Goal: Task Accomplishment & Management: Complete application form

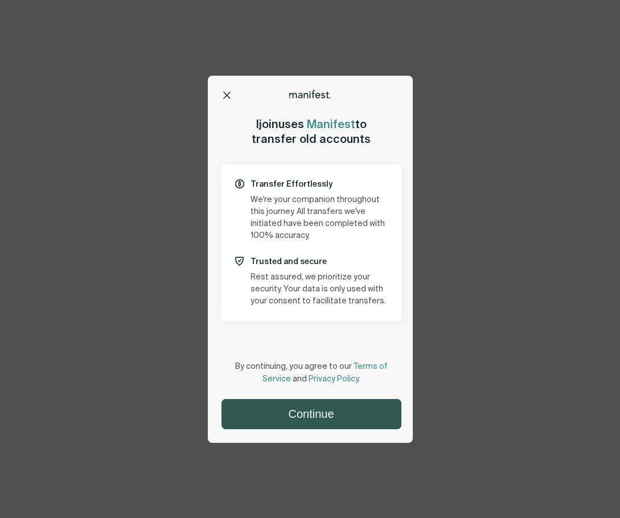
click at [302, 416] on button "Continue" at bounding box center [311, 414] width 179 height 29
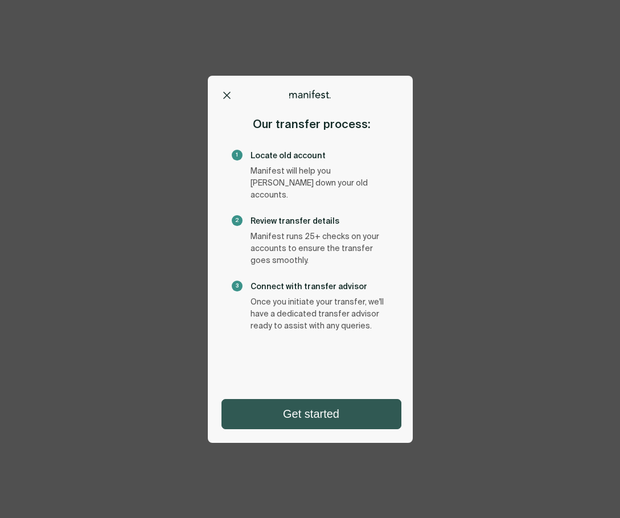
click at [320, 413] on button "Get started" at bounding box center [311, 414] width 179 height 29
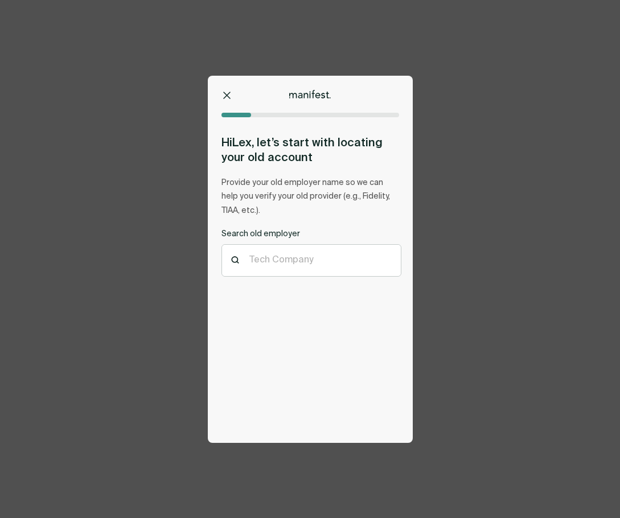
click at [227, 98] on icon at bounding box center [226, 95] width 7 height 7
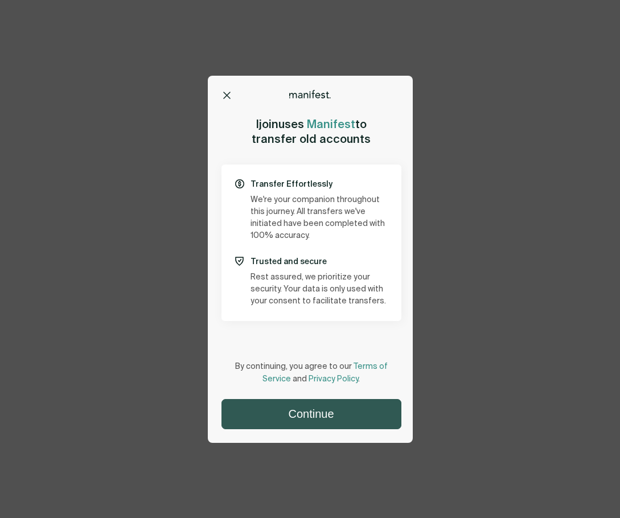
click at [310, 414] on button "Continue" at bounding box center [311, 414] width 179 height 29
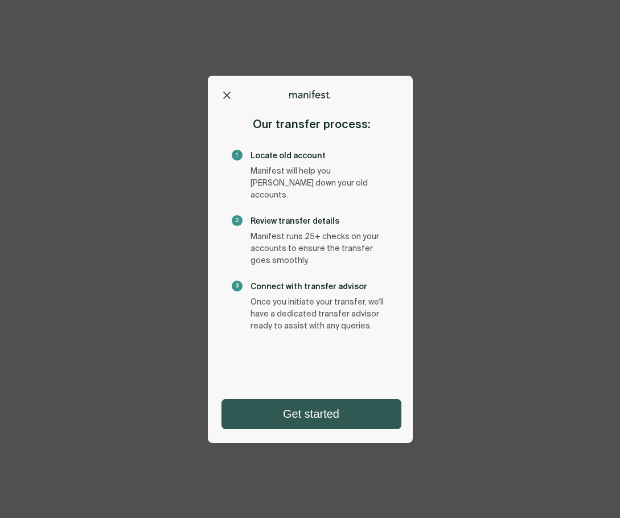
click at [320, 413] on button "Get started" at bounding box center [311, 414] width 179 height 29
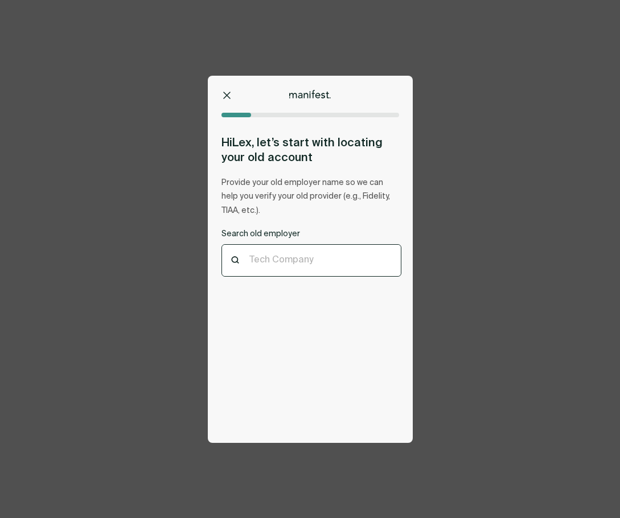
click at [305, 269] on div "Tech Company" at bounding box center [311, 260] width 179 height 31
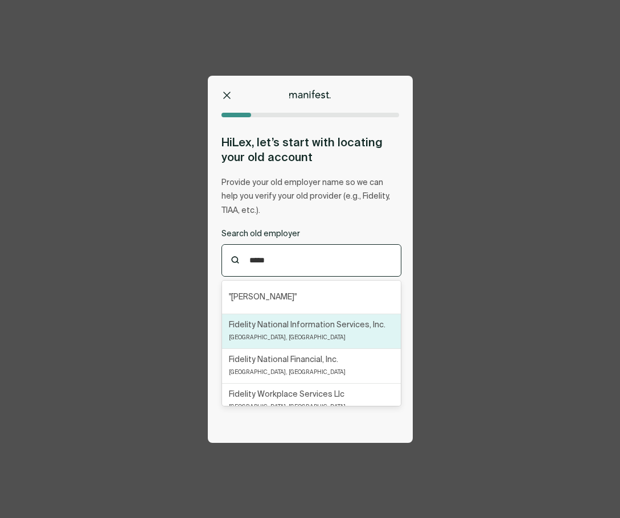
click at [304, 325] on p "Fidelity National Information Services, Inc." at bounding box center [307, 325] width 157 height 13
type input "*****"
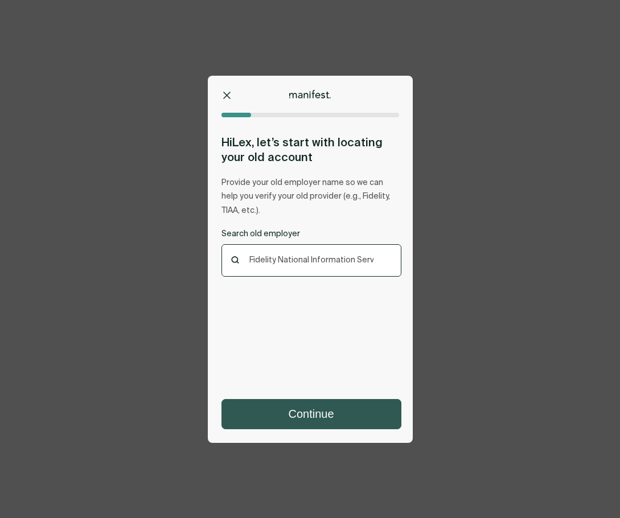
click at [314, 414] on button "Continue" at bounding box center [311, 414] width 179 height 29
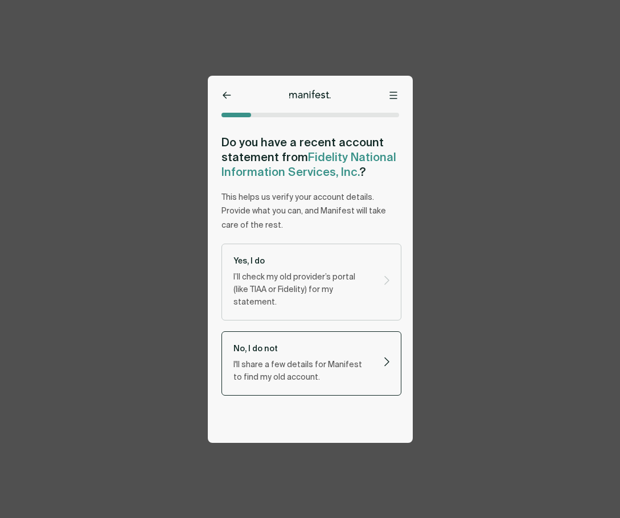
click at [326, 343] on div "No, I do not I'll share a few details for Manifest to find my old account." at bounding box center [302, 363] width 139 height 40
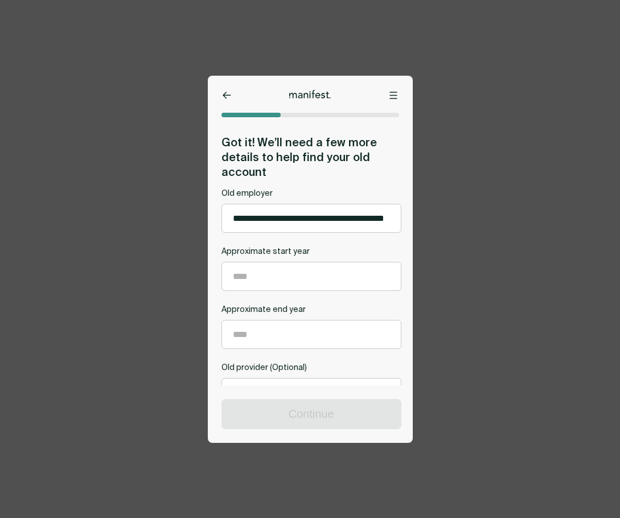
click at [226, 89] on button at bounding box center [226, 94] width 11 height 11
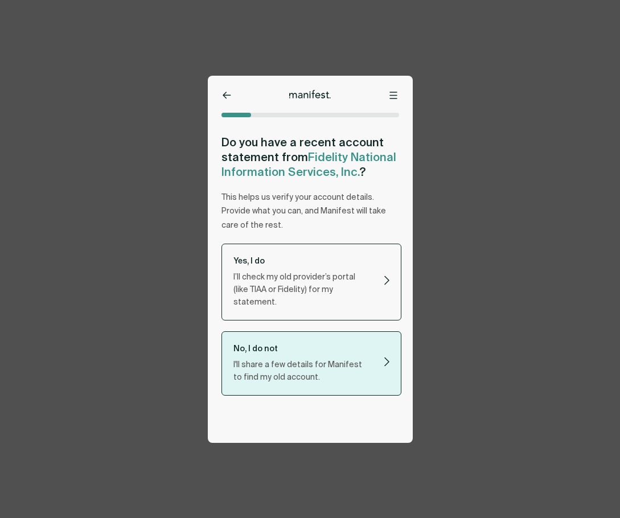
click at [296, 272] on p "I’ll check my old provider’s portal (like TIAA or Fidelity) for my statement." at bounding box center [301, 290] width 137 height 38
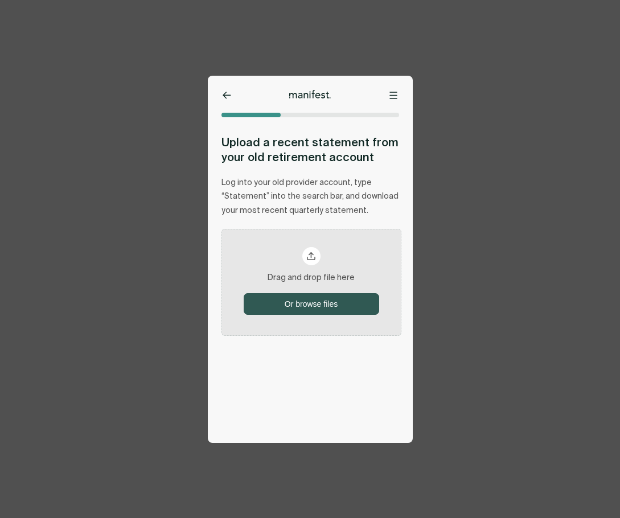
click at [315, 300] on button "Or browse files" at bounding box center [311, 304] width 134 height 20
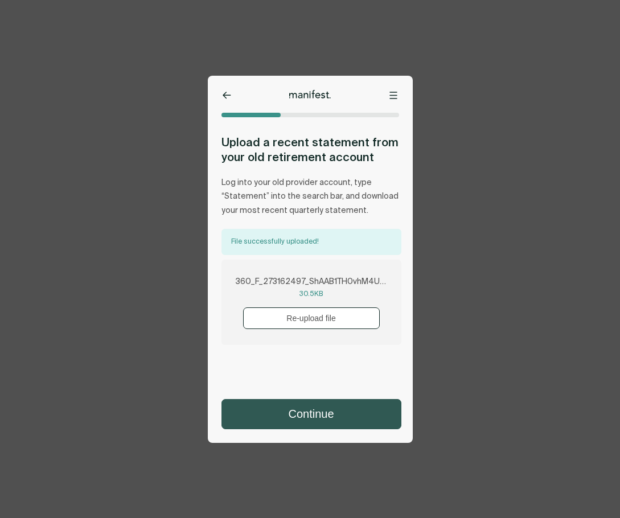
click at [327, 406] on button "Continue" at bounding box center [311, 414] width 179 height 29
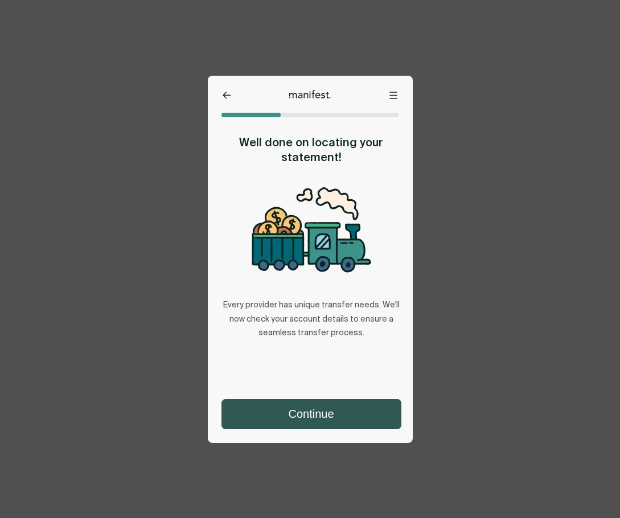
click at [312, 412] on button "Continue" at bounding box center [311, 414] width 179 height 29
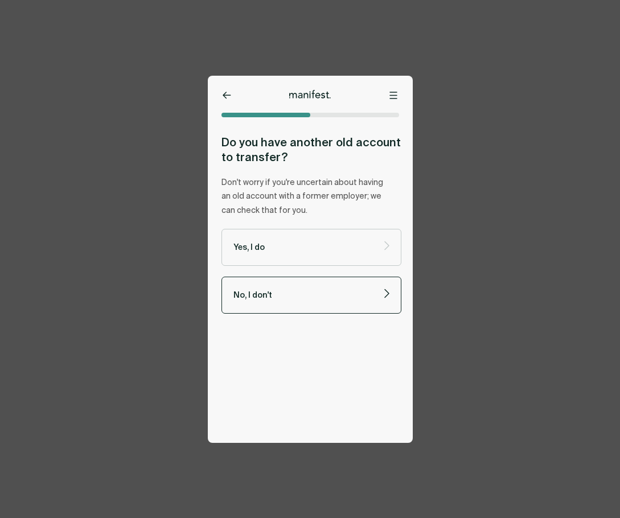
click at [315, 291] on p "No, I don't" at bounding box center [301, 295] width 137 height 11
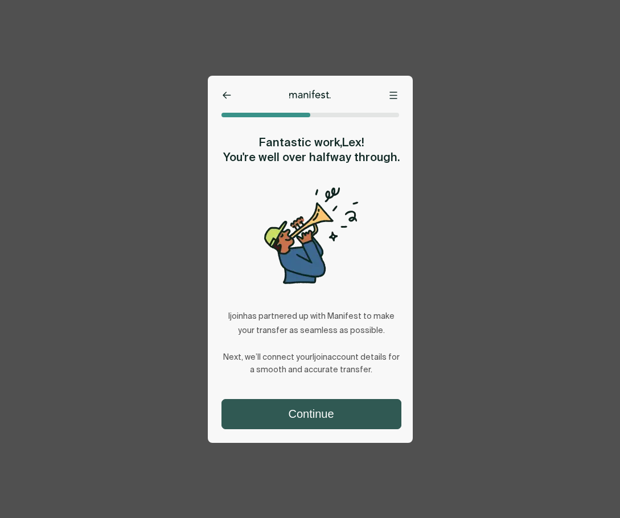
click at [310, 415] on button "Continue" at bounding box center [311, 414] width 179 height 29
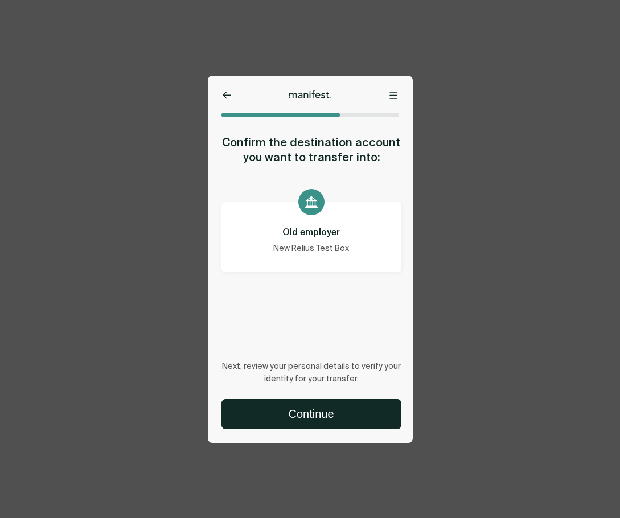
click at [483, 114] on div "Options Home Exit Manifest support@usemanifest.com Confirm the destination acco…" at bounding box center [310, 259] width 620 height 518
click at [394, 94] on icon at bounding box center [393, 95] width 8 height 7
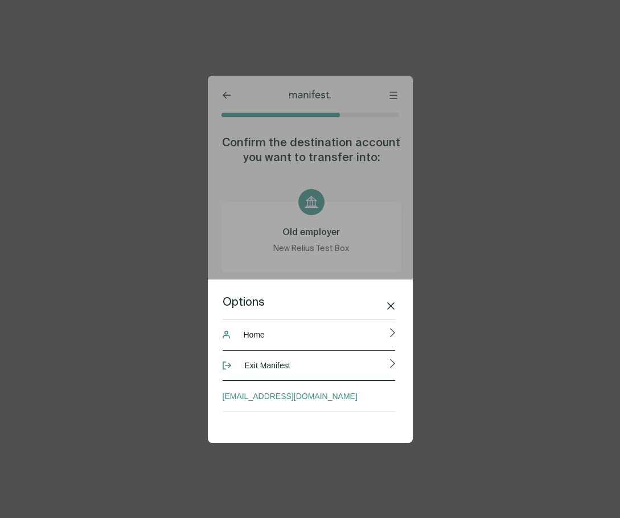
click at [285, 363] on span "Exit Manifest" at bounding box center [268, 365] width 46 height 23
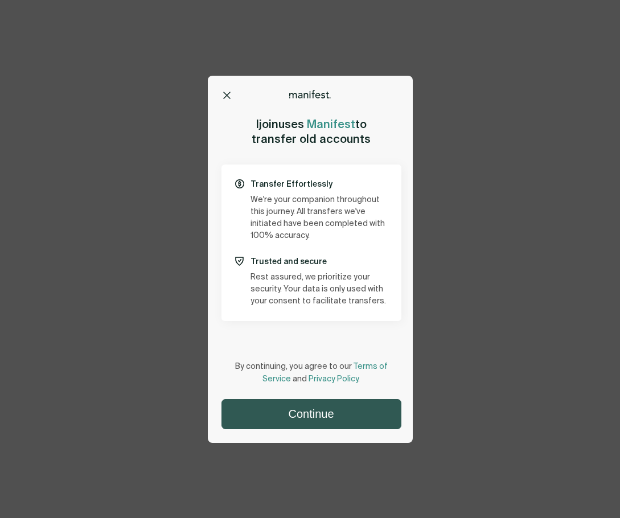
click at [305, 413] on button "Continue" at bounding box center [311, 414] width 179 height 29
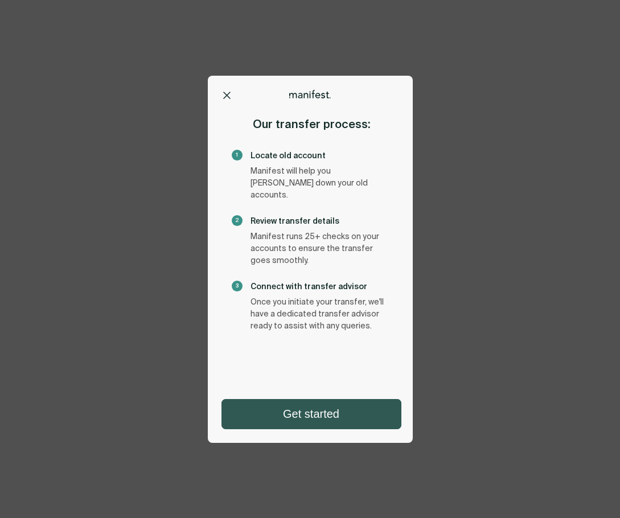
click at [312, 418] on button "Get started" at bounding box center [311, 414] width 179 height 29
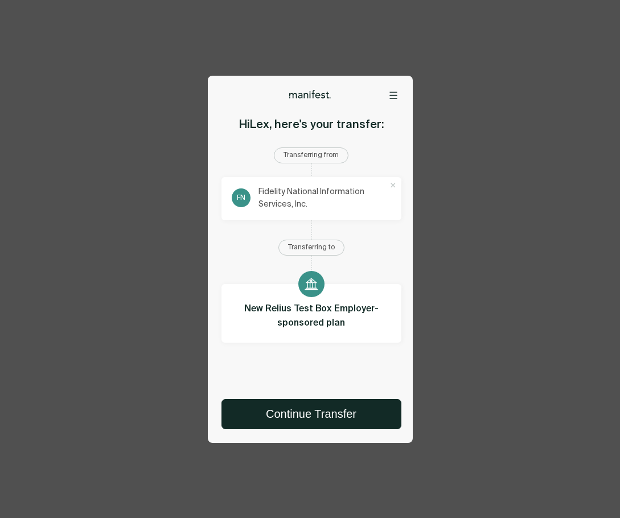
click at [503, 110] on div "Options Home Exit Manifest support@usemanifest.com Remove account? Removing thi…" at bounding box center [310, 259] width 620 height 518
click at [392, 88] on div at bounding box center [310, 87] width 205 height 23
click at [392, 89] on button at bounding box center [393, 94] width 11 height 11
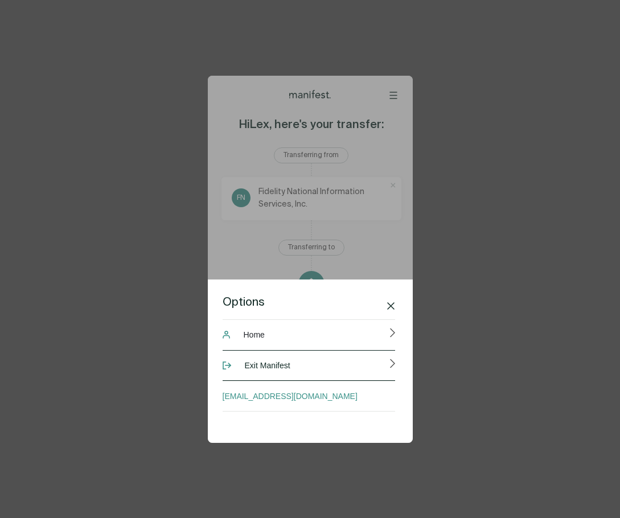
click at [283, 366] on span "Exit Manifest" at bounding box center [268, 365] width 46 height 23
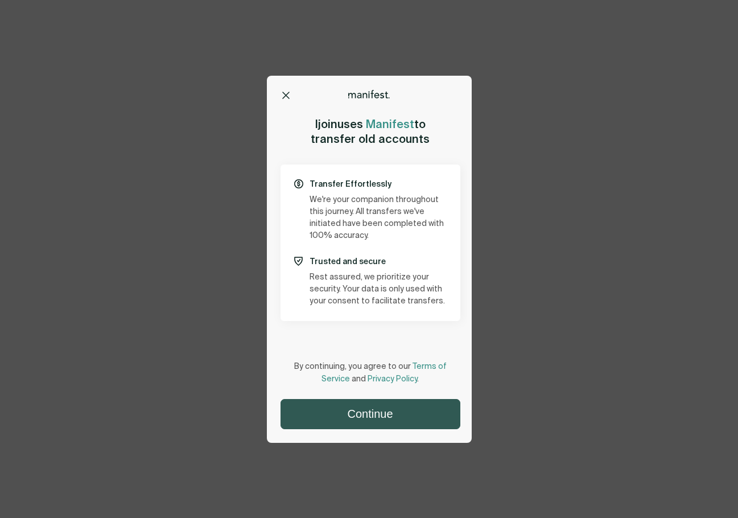
click at [410, 421] on button "Continue" at bounding box center [370, 414] width 179 height 29
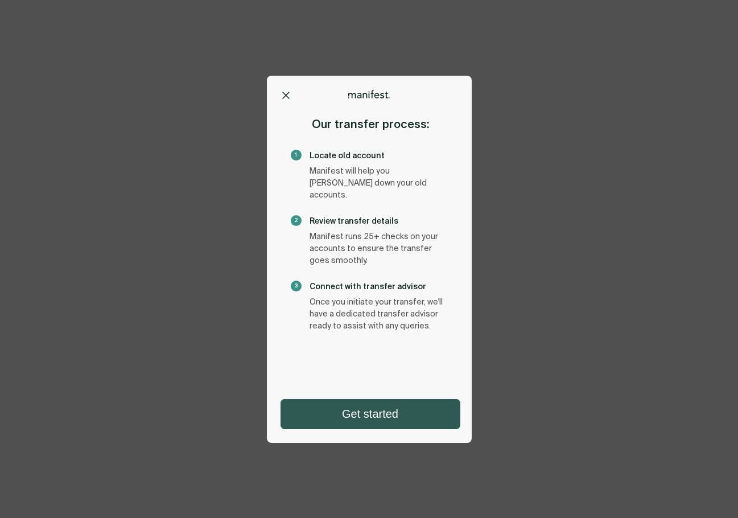
click at [394, 411] on button "Get started" at bounding box center [370, 414] width 179 height 29
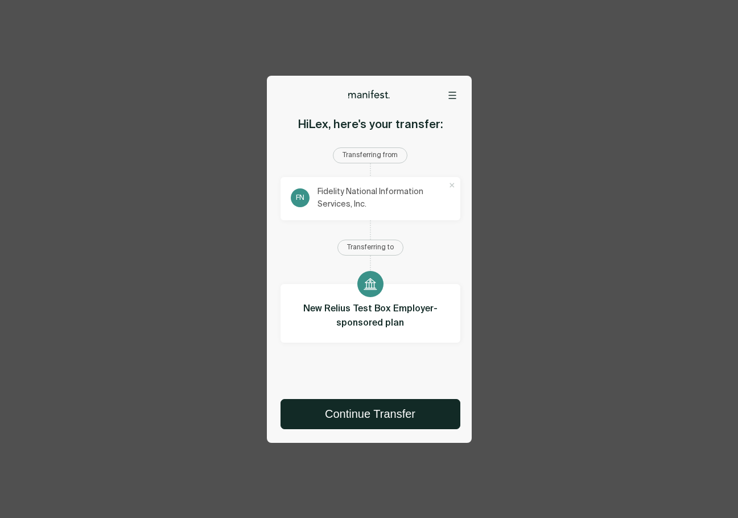
click at [553, 146] on div "Options Home Exit Manifest support@usemanifest.com Remove account? Removing thi…" at bounding box center [369, 259] width 738 height 518
click at [678, 225] on div "Options Home Exit Manifest support@usemanifest.com Remove account? Removing thi…" at bounding box center [369, 259] width 738 height 518
click at [455, 93] on icon at bounding box center [452, 95] width 8 height 7
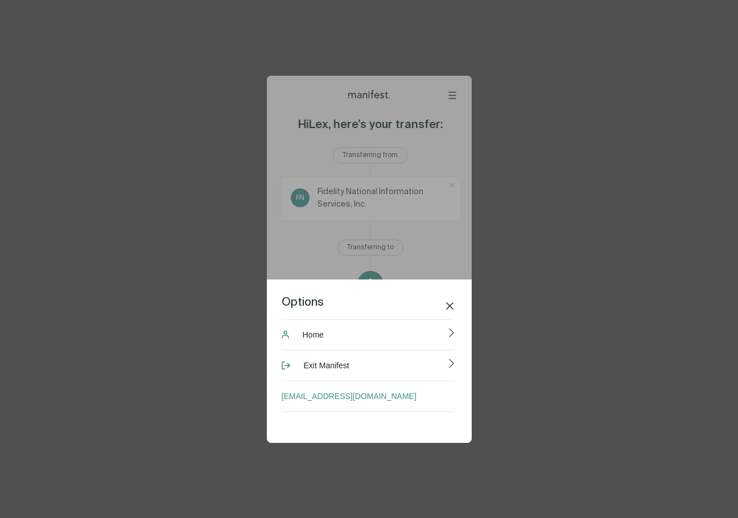
click at [448, 306] on icon at bounding box center [449, 305] width 7 height 7
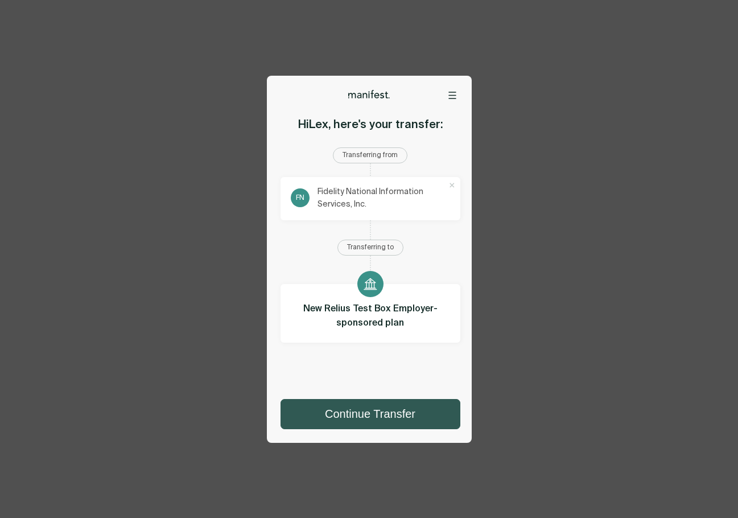
click at [396, 413] on button "Continue Transfer" at bounding box center [370, 414] width 179 height 29
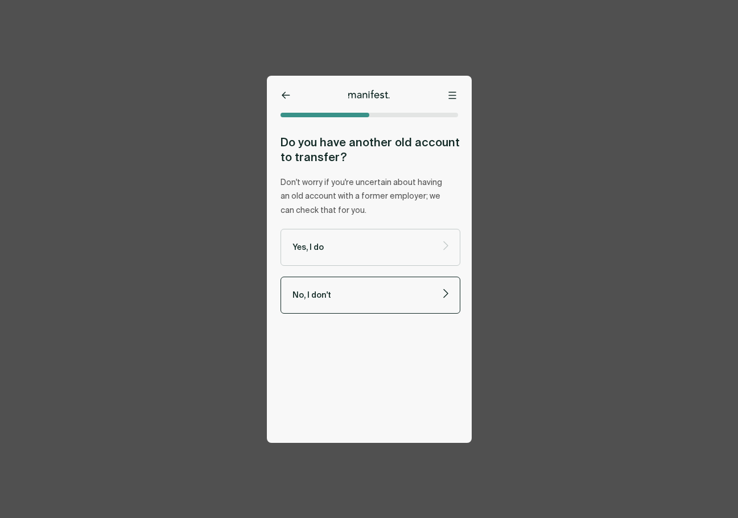
click at [371, 295] on p "No, I don't" at bounding box center [361, 295] width 137 height 11
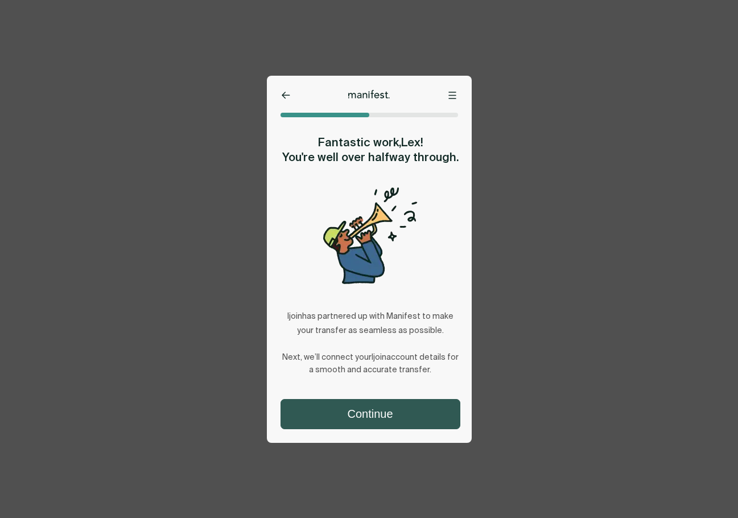
click at [384, 401] on button "Continue" at bounding box center [370, 414] width 179 height 29
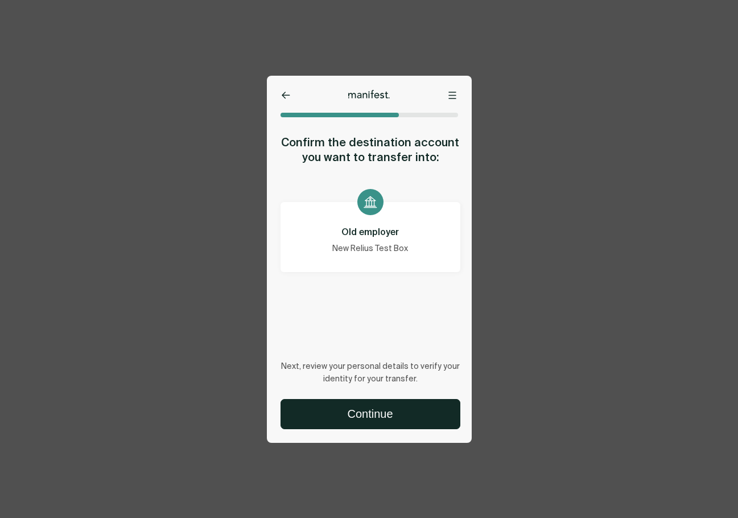
click at [388, 235] on p "Old employer" at bounding box center [370, 232] width 159 height 14
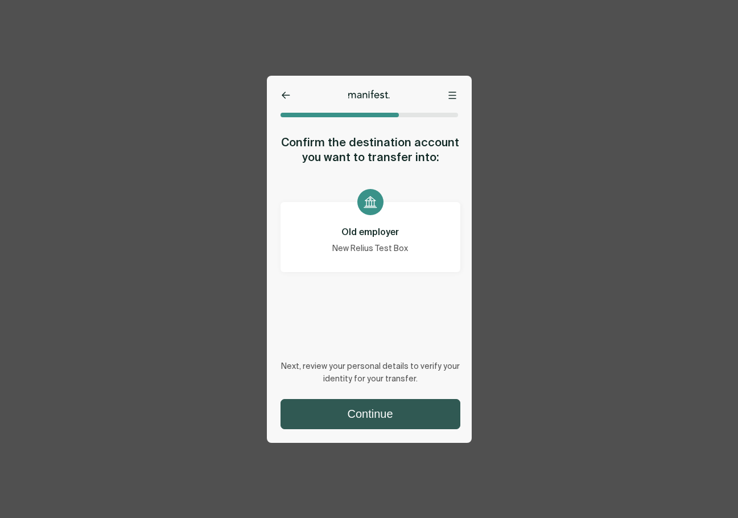
click at [370, 418] on button "Continue" at bounding box center [370, 414] width 179 height 29
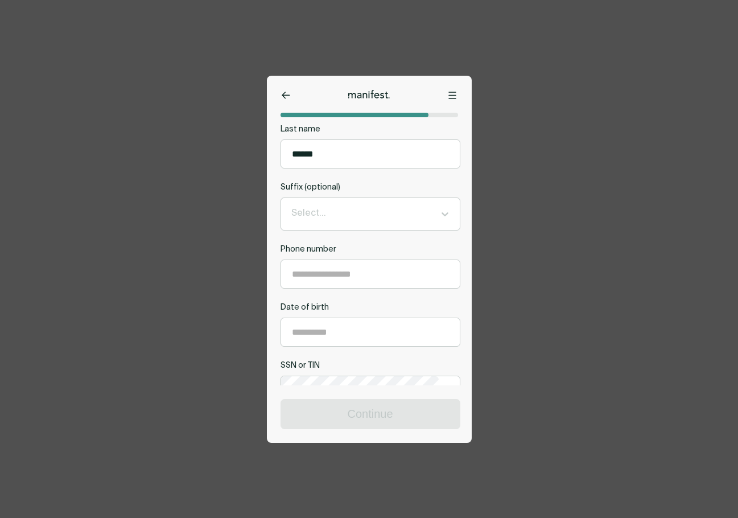
scroll to position [228, 0]
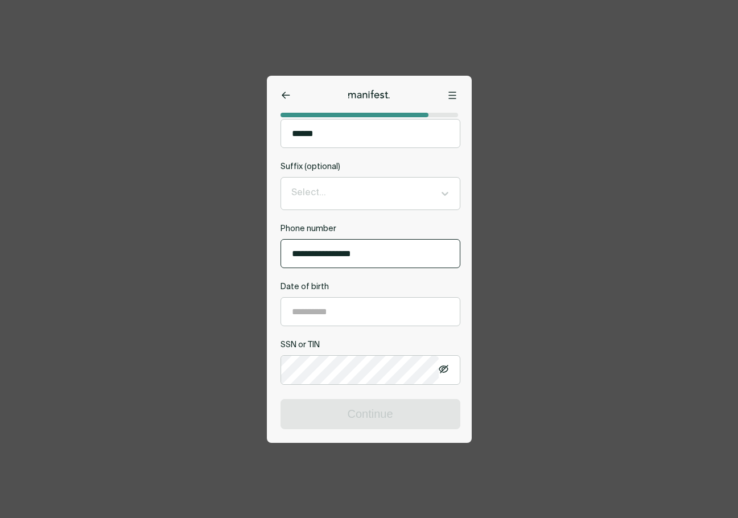
click at [357, 250] on input "**********" at bounding box center [370, 254] width 179 height 28
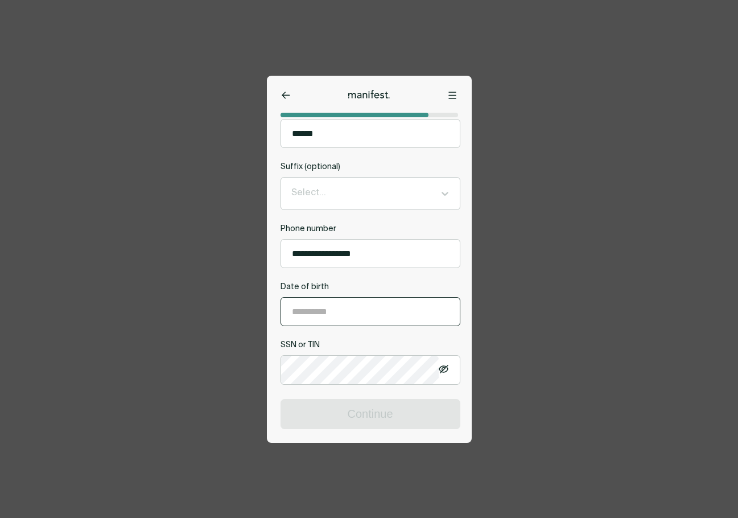
type input "**********"
click at [351, 320] on input "**********" at bounding box center [370, 312] width 179 height 28
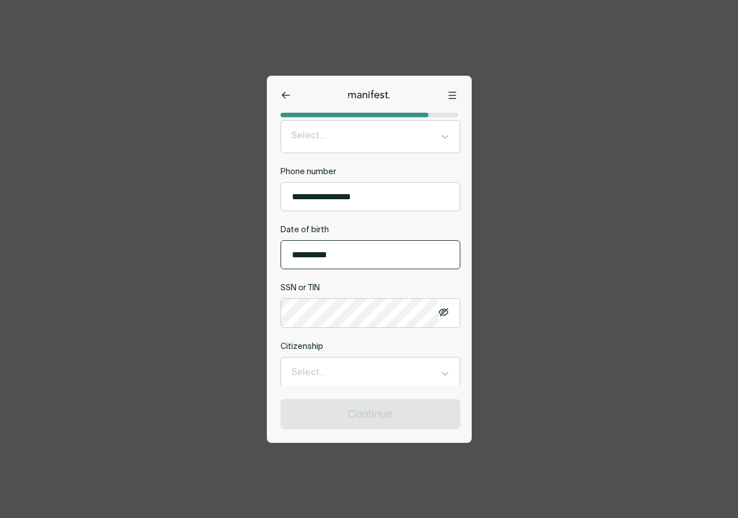
type input "**********"
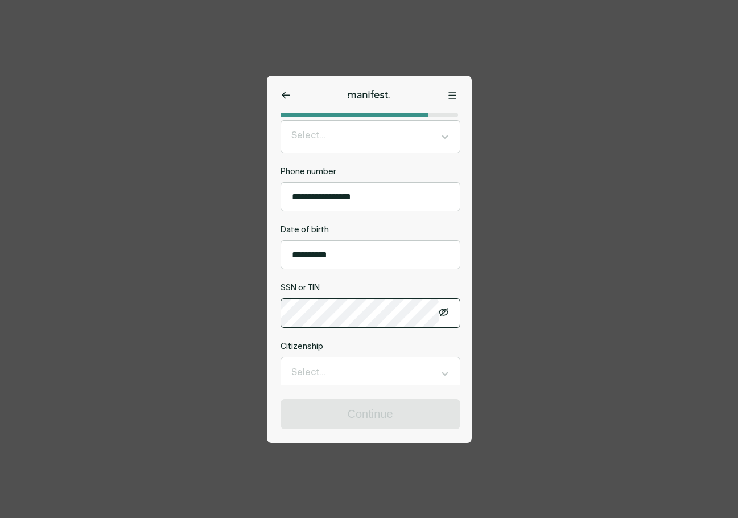
click at [443, 316] on icon at bounding box center [444, 312] width 10 height 9
click at [443, 316] on icon at bounding box center [444, 311] width 10 height 7
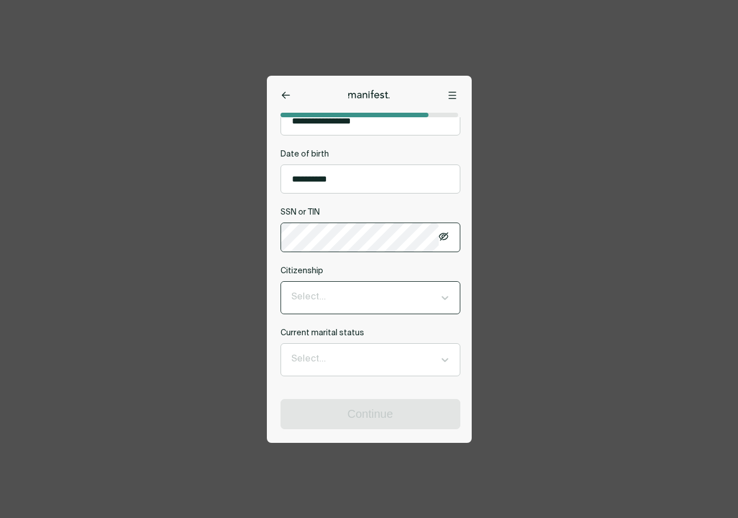
scroll to position [363, 0]
click at [409, 295] on div at bounding box center [360, 297] width 138 height 15
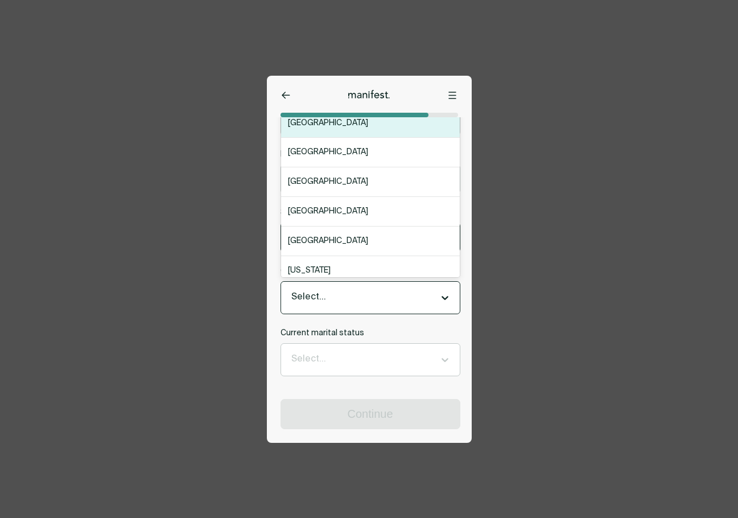
click at [335, 117] on div at bounding box center [370, 115] width 178 height 5
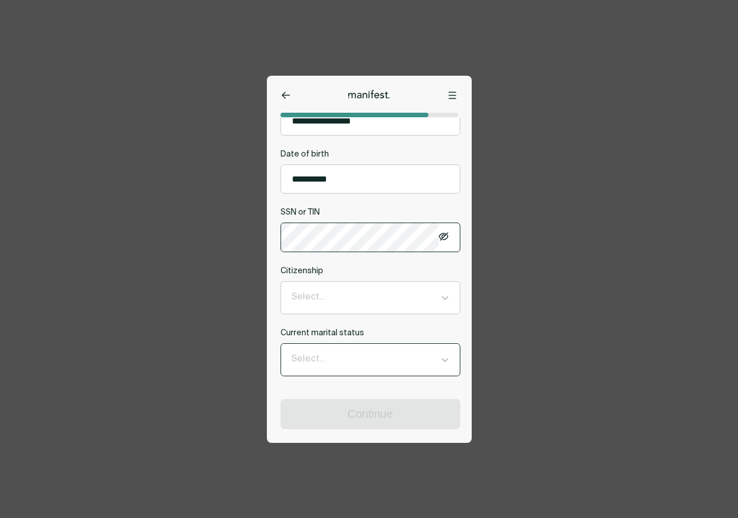
click at [353, 359] on div at bounding box center [360, 359] width 138 height 15
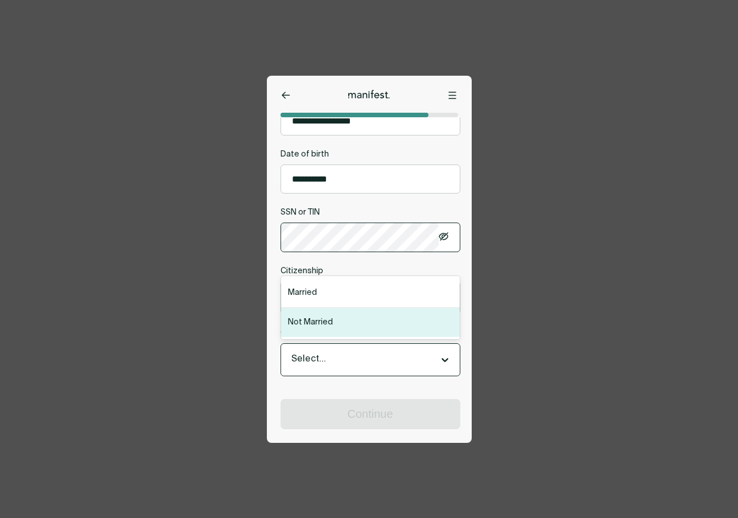
click at [323, 322] on div "Not Married" at bounding box center [370, 322] width 179 height 29
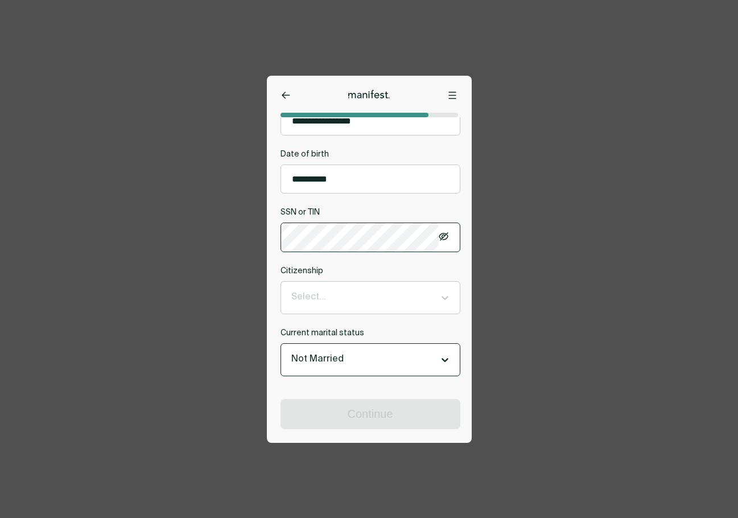
click at [367, 389] on div "Continue" at bounding box center [367, 407] width 200 height 44
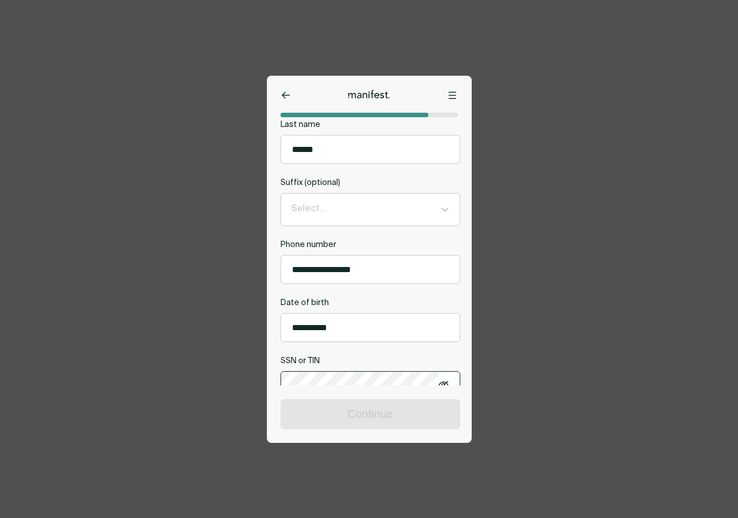
scroll to position [135, 0]
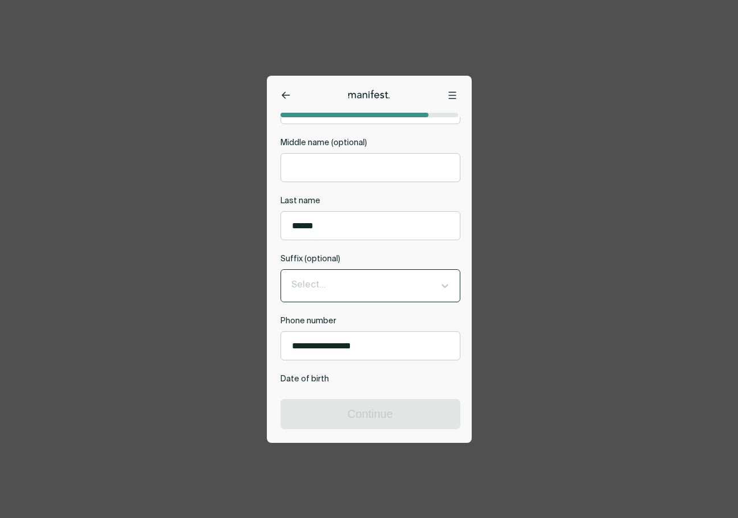
click at [358, 299] on div "Select..." at bounding box center [370, 286] width 179 height 32
click at [368, 235] on input "******" at bounding box center [370, 226] width 179 height 28
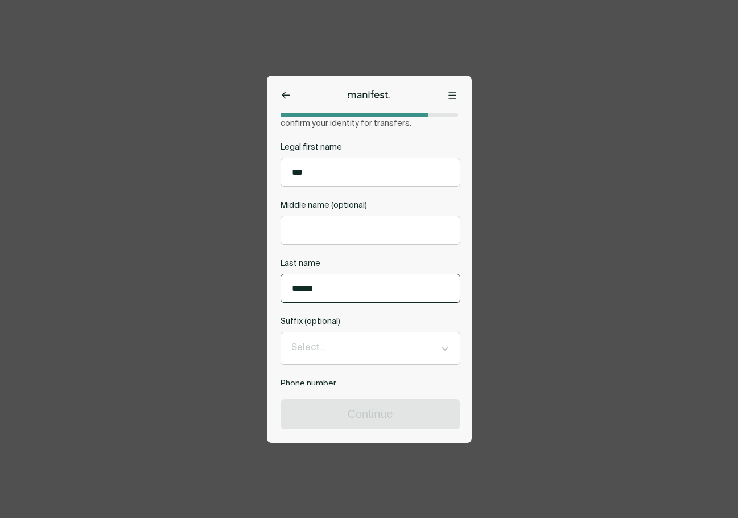
scroll to position [0, 0]
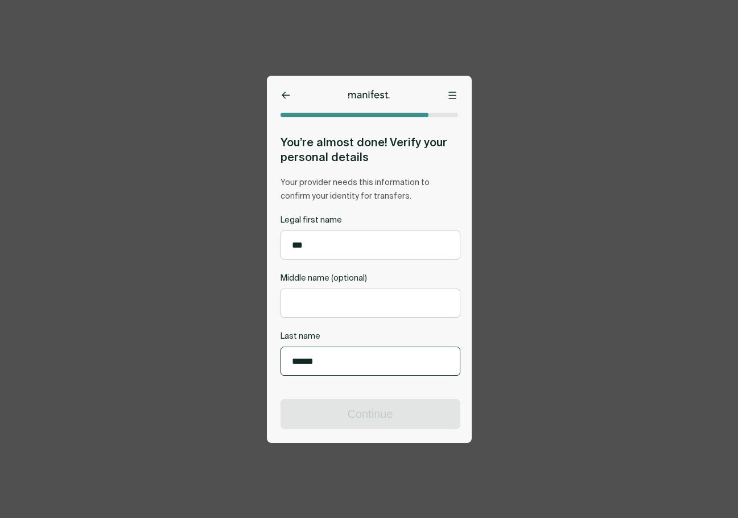
click at [374, 244] on input "***" at bounding box center [370, 245] width 179 height 28
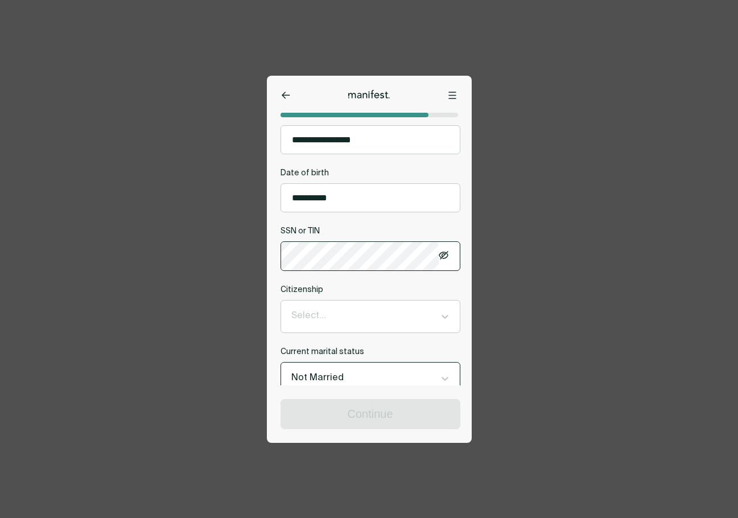
scroll to position [363, 0]
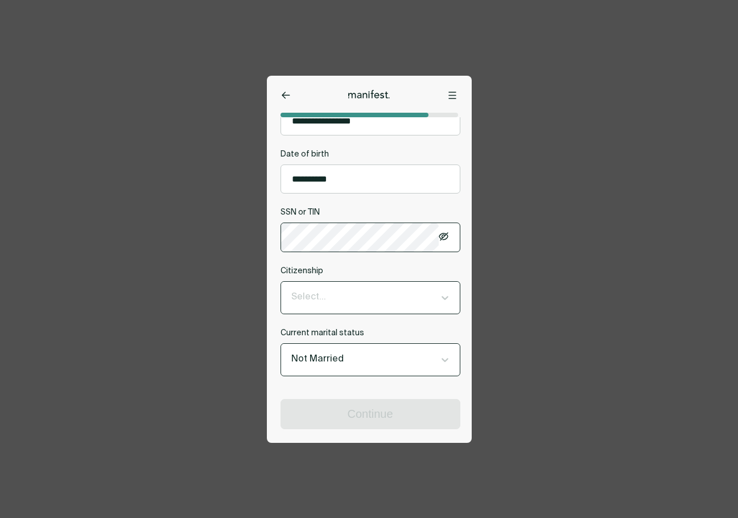
click at [378, 299] on div at bounding box center [360, 297] width 138 height 15
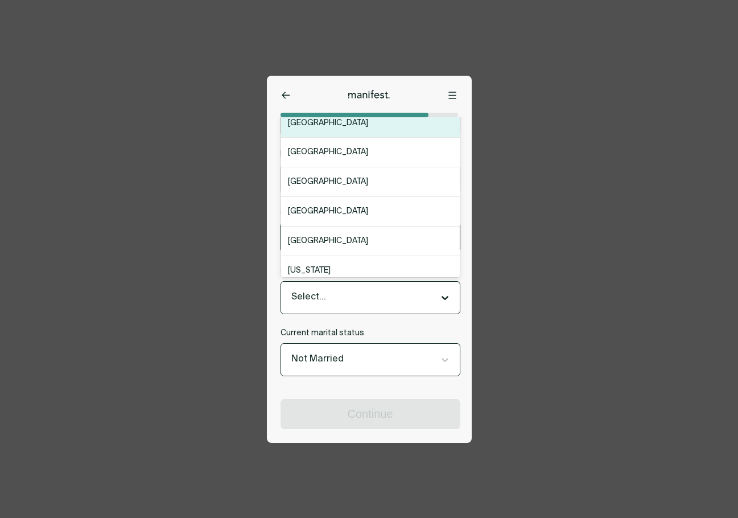
click at [325, 108] on div "**********" at bounding box center [369, 259] width 205 height 367
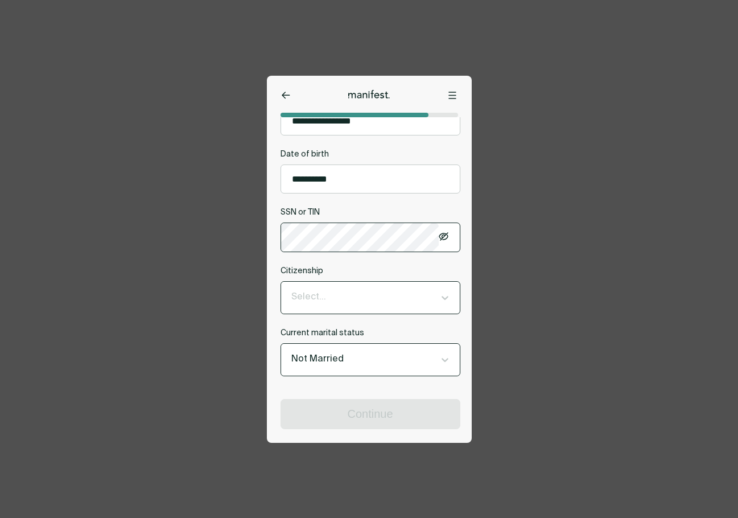
click at [365, 300] on div at bounding box center [360, 297] width 138 height 15
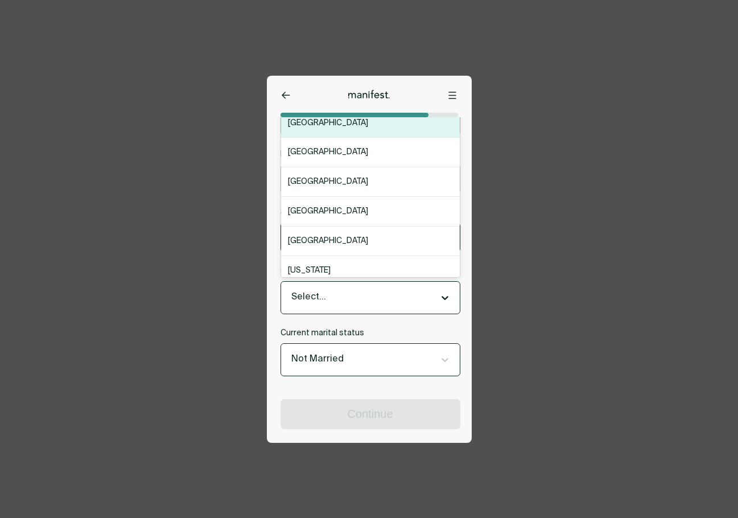
click at [324, 126] on div "United States" at bounding box center [370, 124] width 179 height 30
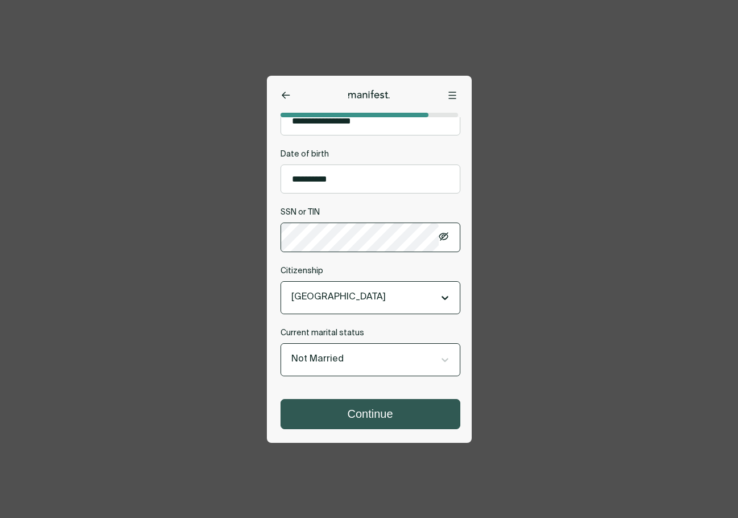
click at [403, 414] on button "Continue" at bounding box center [370, 414] width 179 height 29
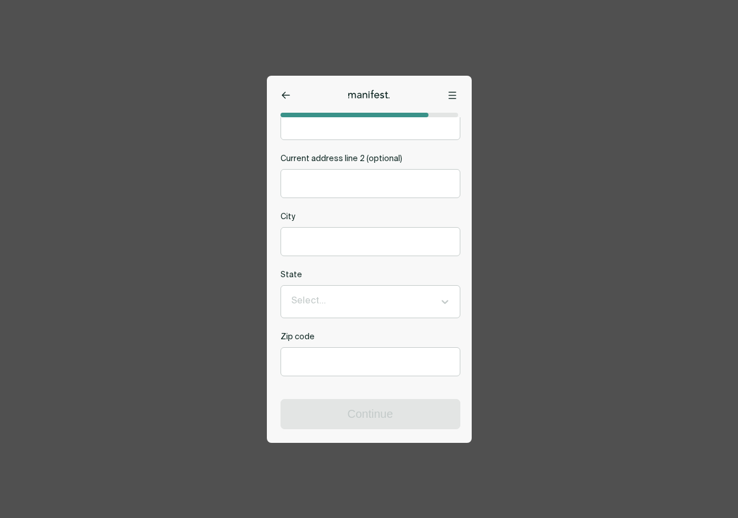
scroll to position [0, 0]
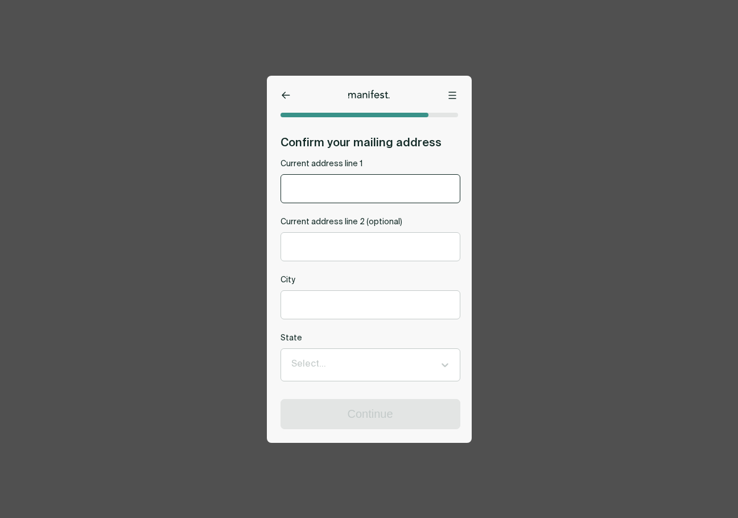
click at [348, 192] on input "Current address line 1" at bounding box center [370, 189] width 179 height 28
type input "********"
click at [343, 248] on input "Current address line 2 (optional)" at bounding box center [370, 247] width 179 height 28
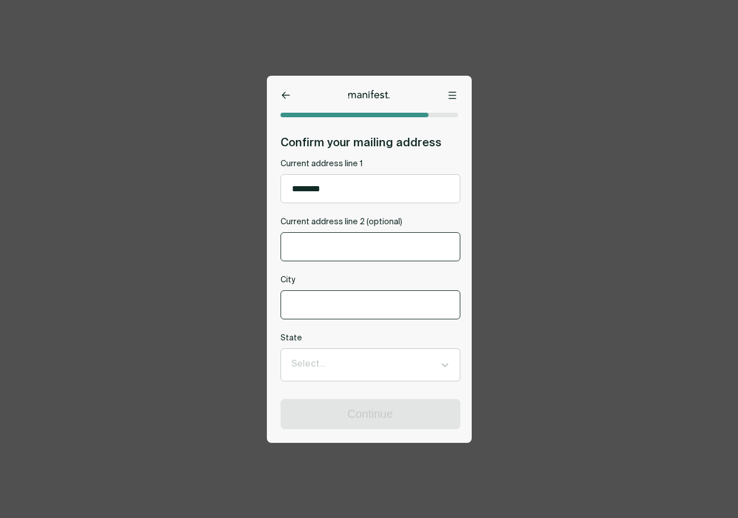
click at [337, 294] on input "City" at bounding box center [370, 305] width 179 height 28
type input "*****"
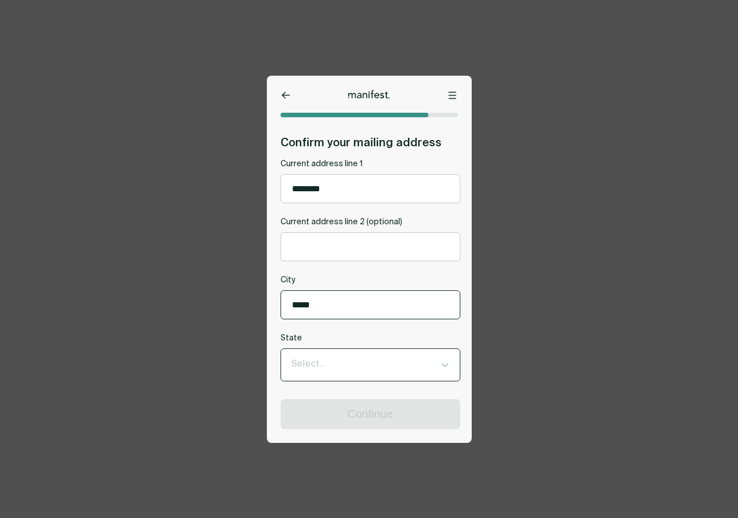
click at [336, 367] on div at bounding box center [360, 364] width 138 height 15
click at [331, 374] on div "Select..." at bounding box center [360, 364] width 149 height 19
type input "*"
click at [331, 374] on div "Select..." at bounding box center [360, 364] width 149 height 19
click at [441, 369] on icon at bounding box center [444, 364] width 11 height 11
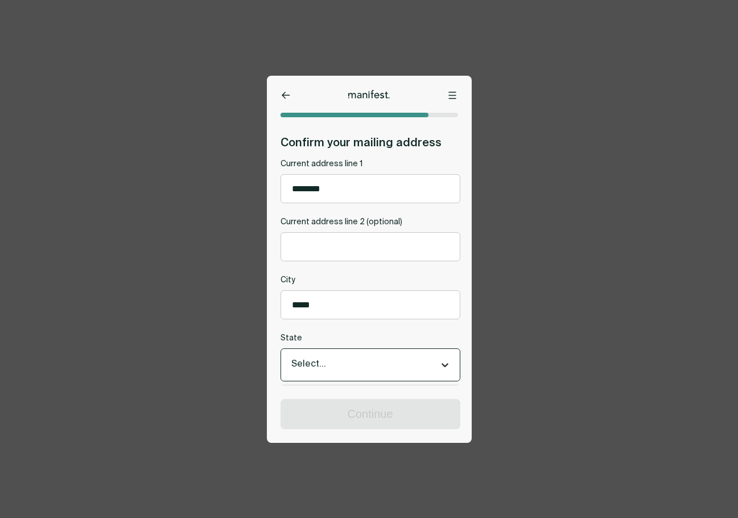
click at [441, 365] on icon at bounding box center [444, 364] width 11 height 11
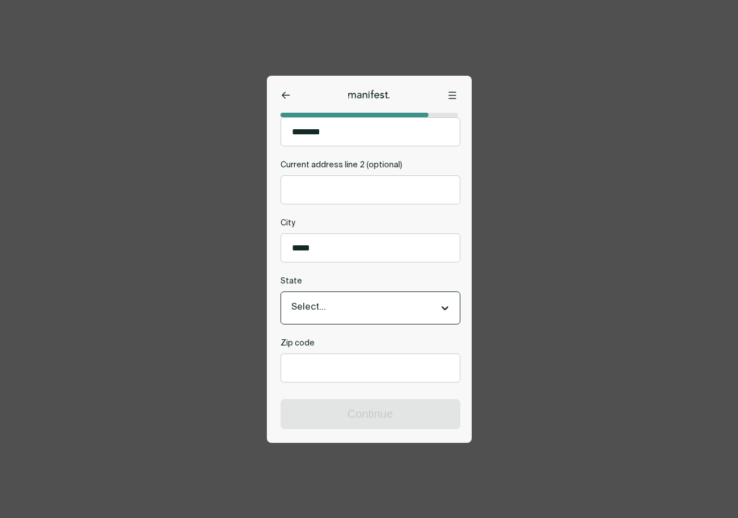
scroll to position [65, 0]
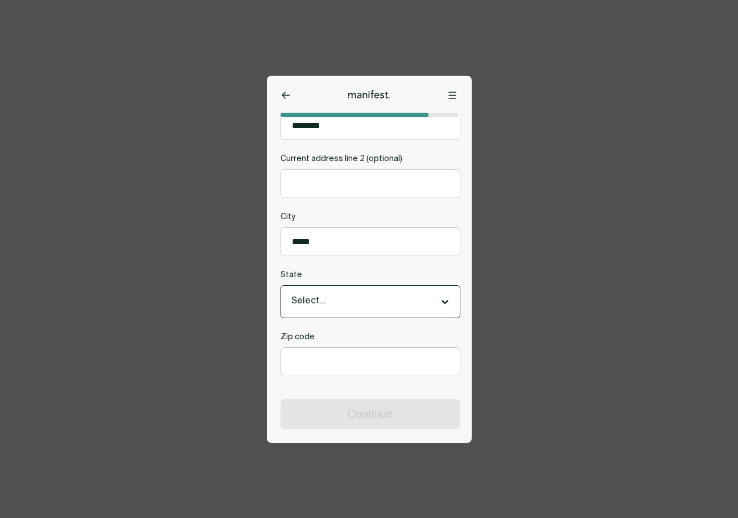
click at [367, 292] on div "Select..." at bounding box center [360, 301] width 149 height 19
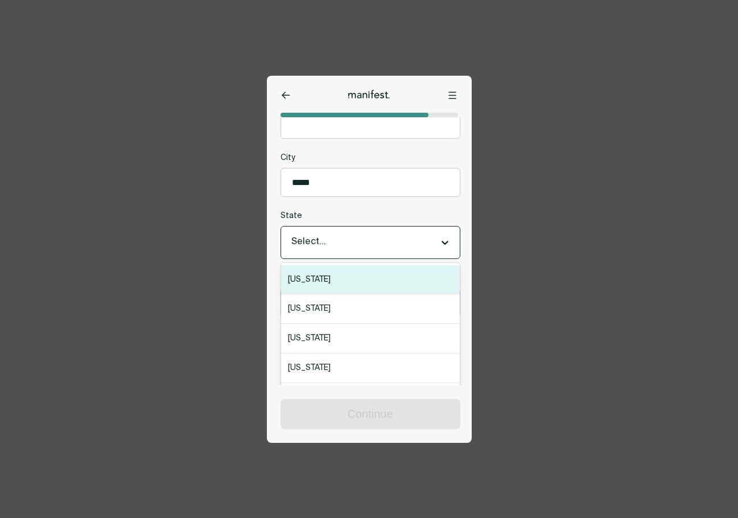
click at [343, 289] on div "Alabama" at bounding box center [370, 280] width 179 height 30
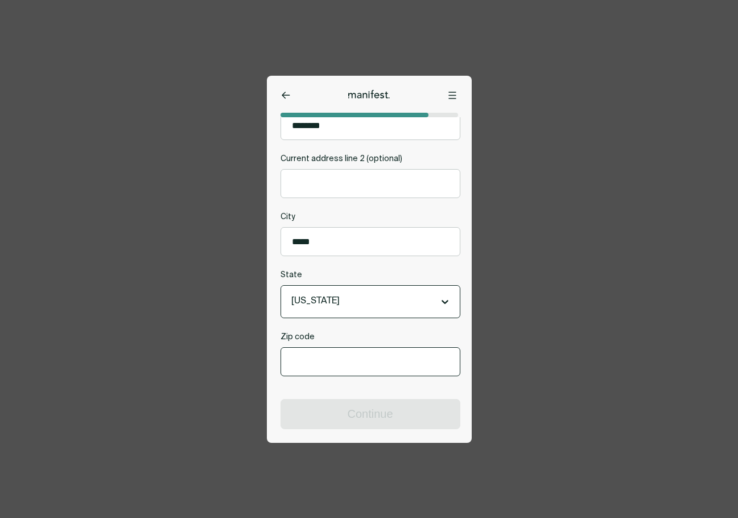
click at [351, 360] on input "Zip code" at bounding box center [370, 362] width 179 height 28
type input "*****"
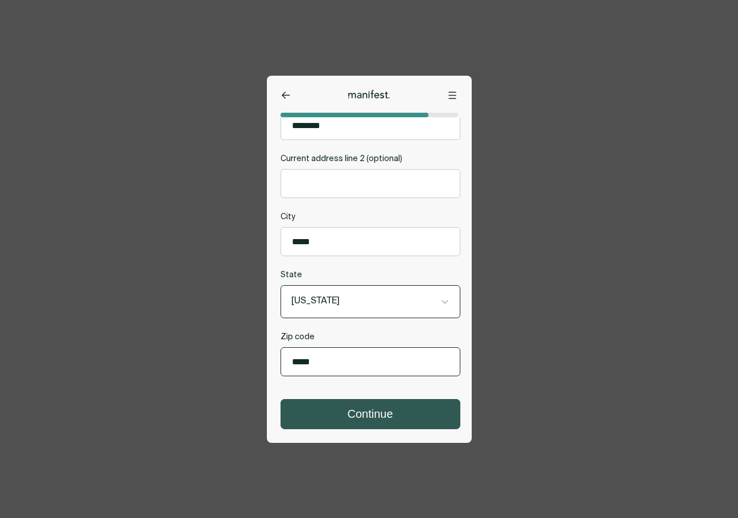
click at [344, 407] on button "Continue" at bounding box center [370, 414] width 179 height 29
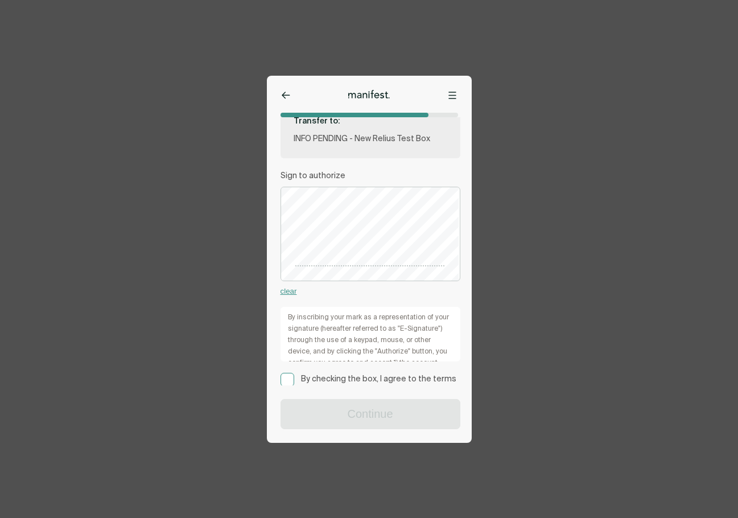
scroll to position [171, 0]
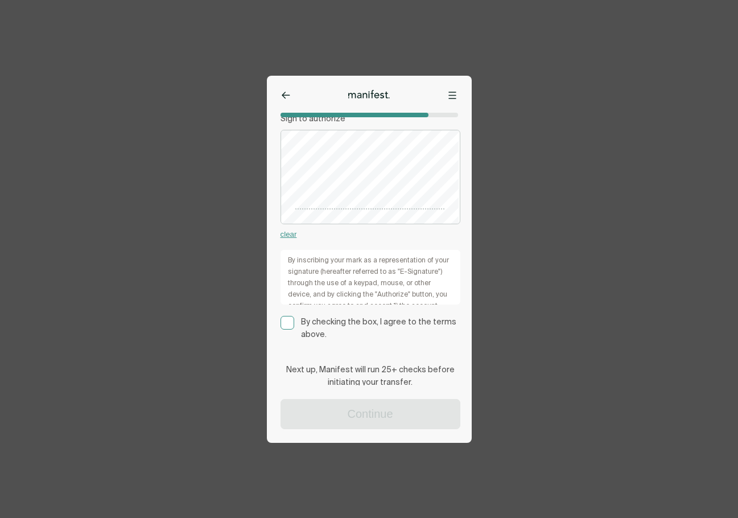
click at [287, 323] on rect at bounding box center [287, 322] width 13 height 13
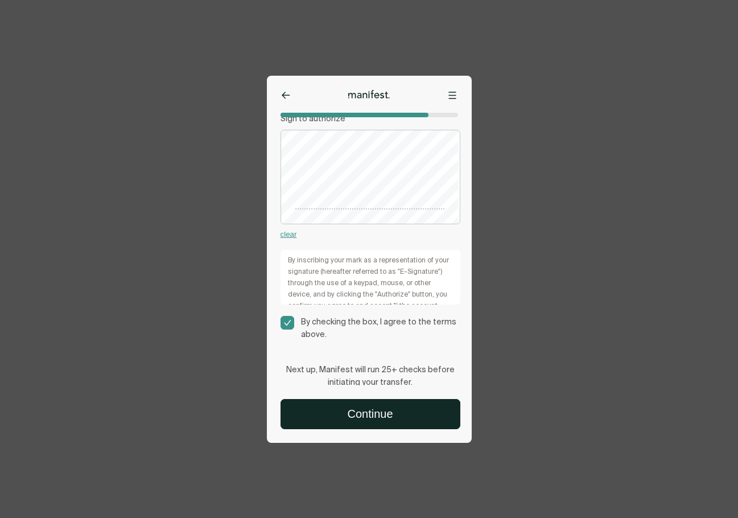
scroll to position [114, 0]
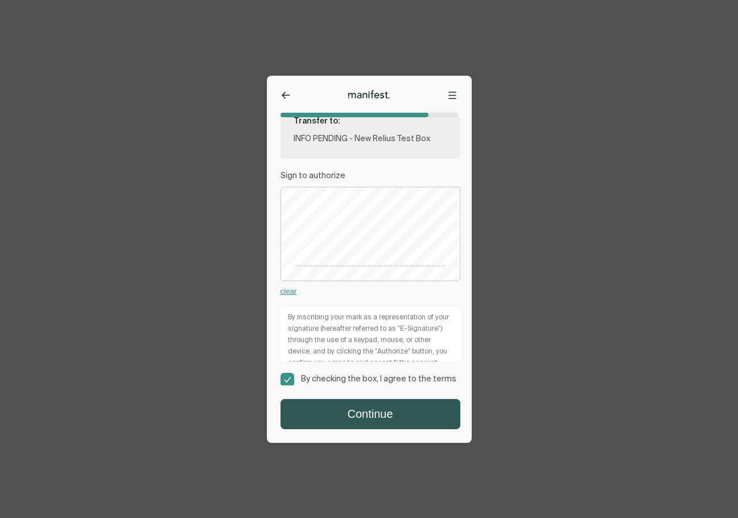
click at [365, 412] on button "Continue" at bounding box center [370, 414] width 179 height 29
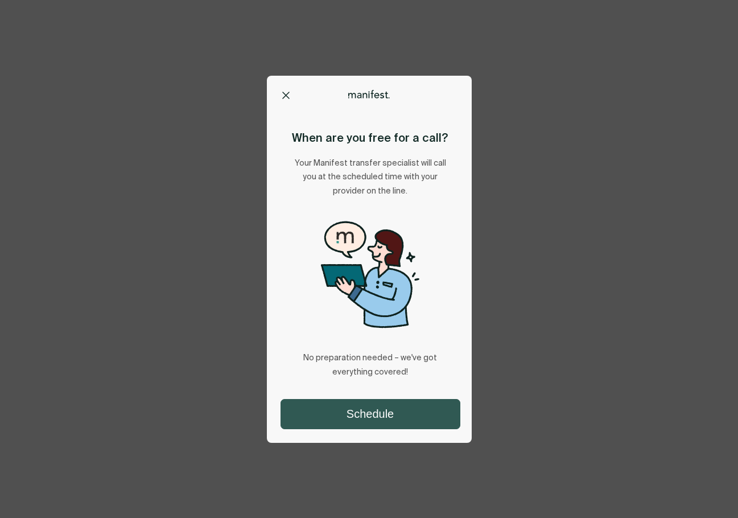
click at [390, 413] on button "Schedule" at bounding box center [370, 414] width 179 height 29
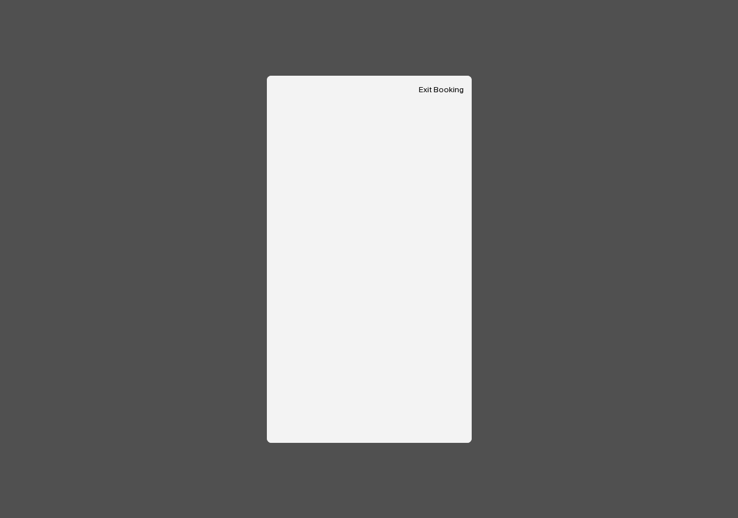
click at [442, 89] on button "Exit Booking" at bounding box center [441, 90] width 45 height 10
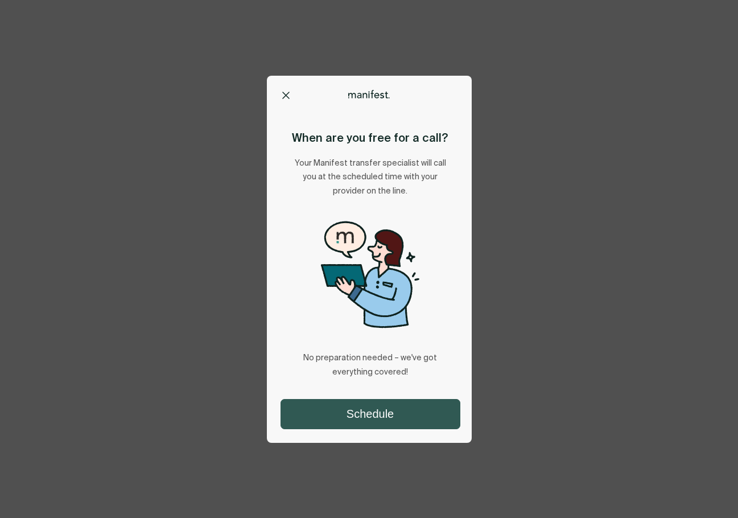
click at [356, 409] on button "Schedule" at bounding box center [370, 414] width 179 height 29
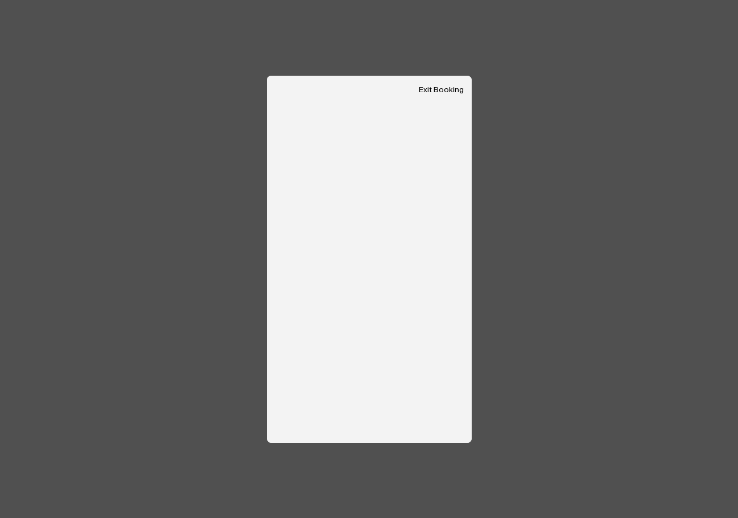
click at [444, 90] on button "Exit Booking" at bounding box center [441, 90] width 45 height 10
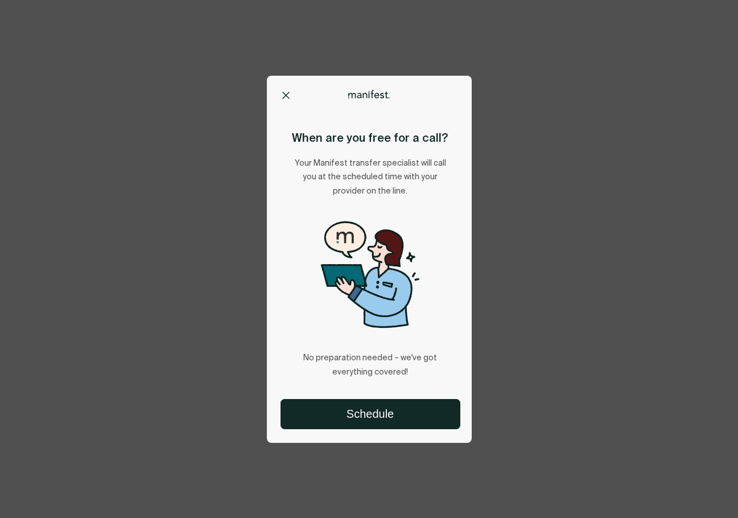
click at [283, 96] on icon at bounding box center [285, 95] width 7 height 7
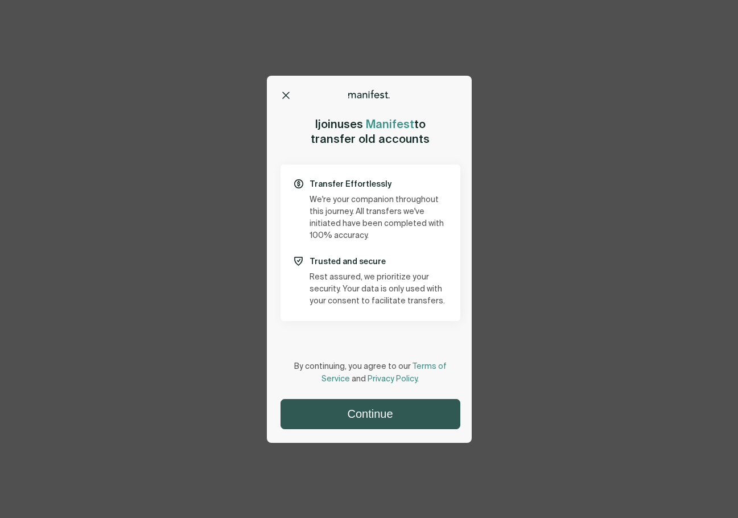
click at [393, 414] on button "Continue" at bounding box center [370, 414] width 179 height 29
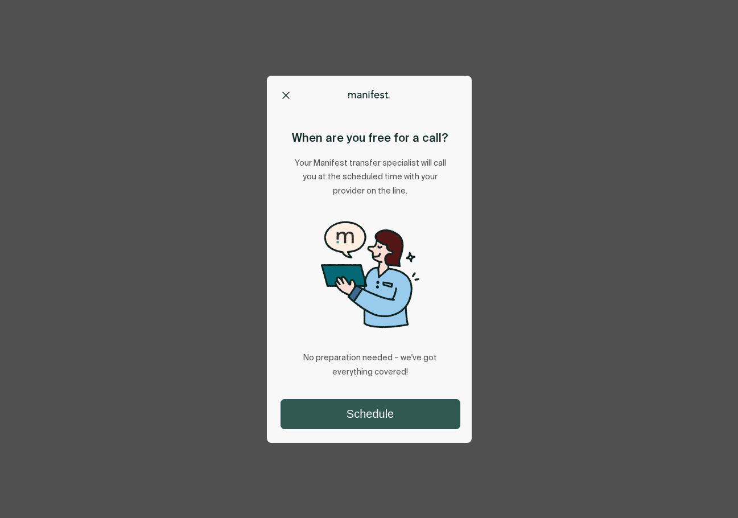
click at [384, 406] on button "Schedule" at bounding box center [370, 414] width 179 height 29
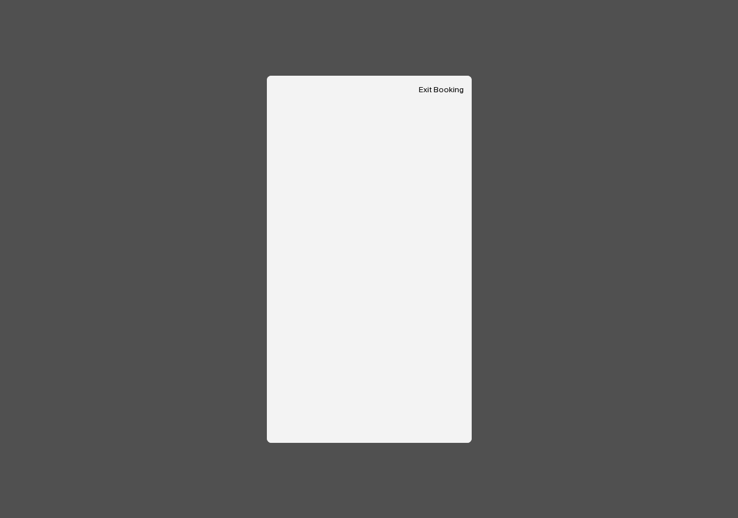
click at [442, 92] on button "Exit Booking" at bounding box center [441, 90] width 45 height 10
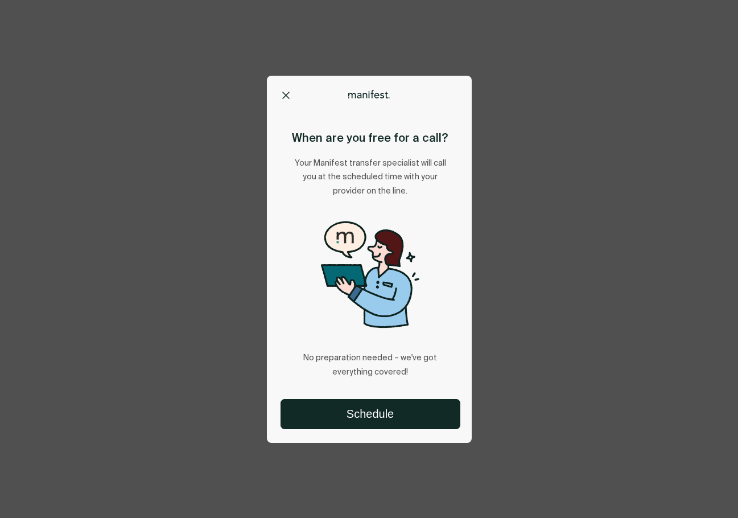
click at [281, 97] on button at bounding box center [286, 94] width 11 height 11
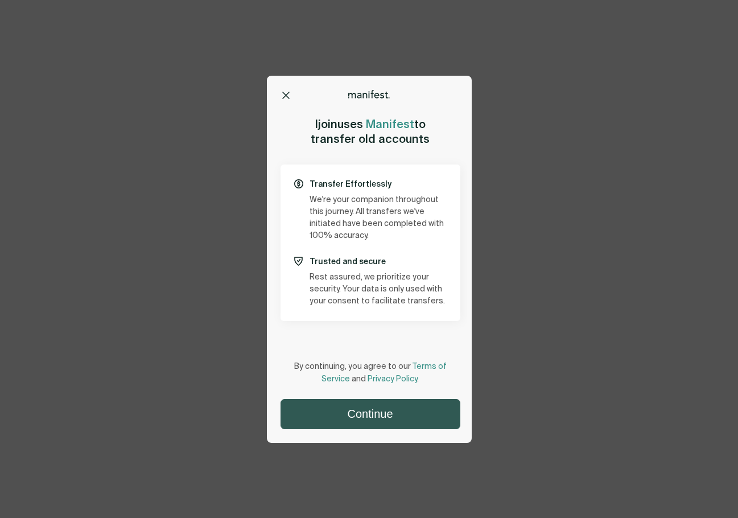
click at [382, 412] on button "Continue" at bounding box center [370, 414] width 179 height 29
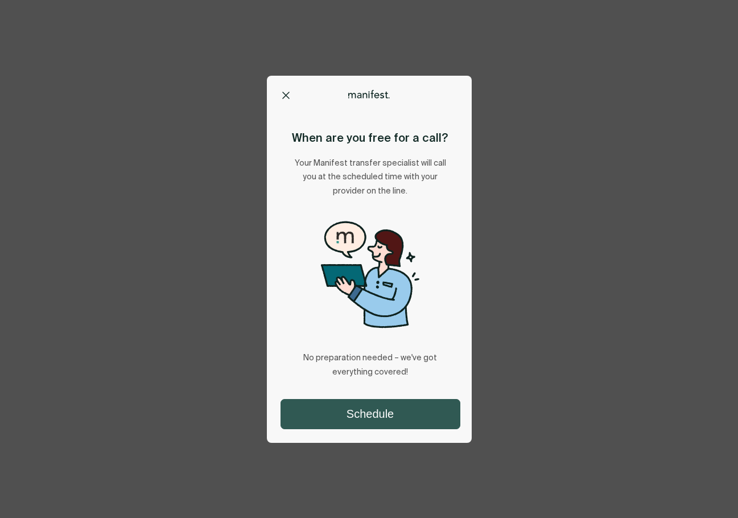
click at [393, 418] on button "Schedule" at bounding box center [370, 414] width 179 height 29
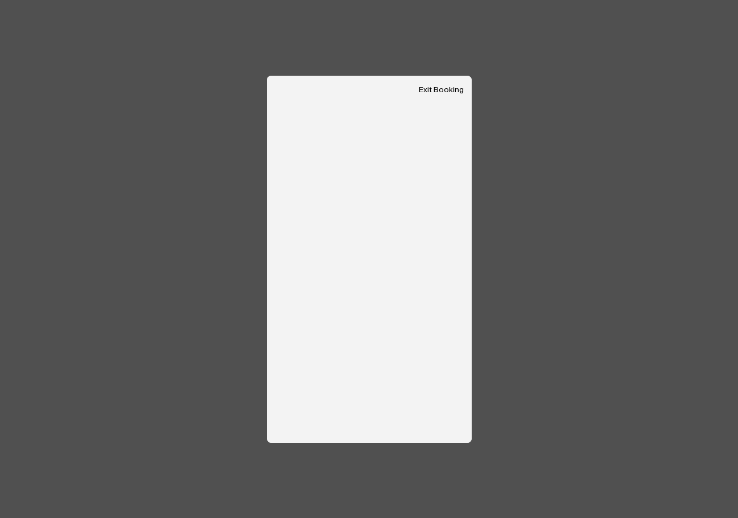
click at [451, 89] on button "Exit Booking" at bounding box center [441, 90] width 45 height 10
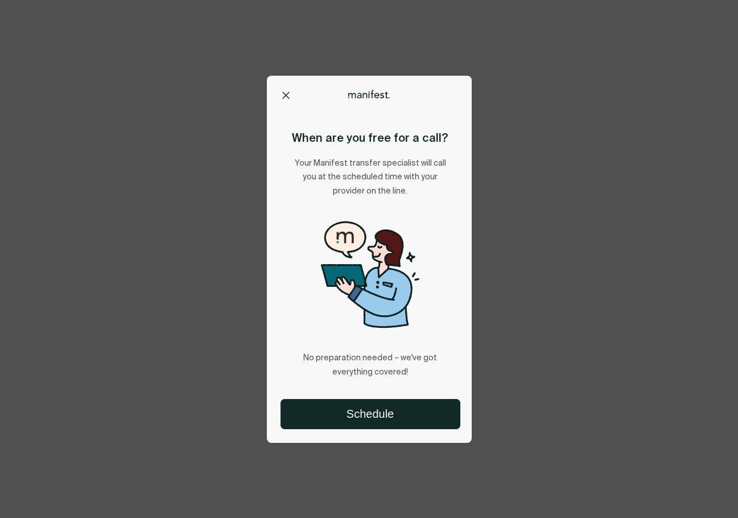
click at [282, 92] on button at bounding box center [286, 94] width 11 height 11
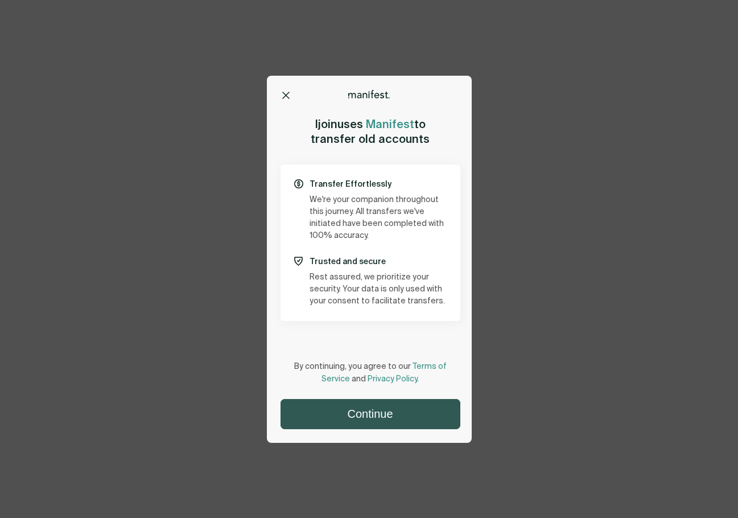
click at [390, 414] on button "Continue" at bounding box center [370, 414] width 179 height 29
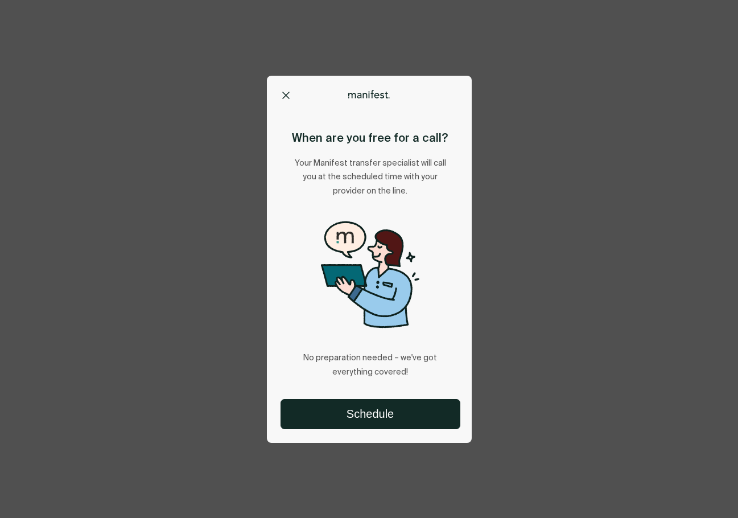
drag, startPoint x: 652, startPoint y: 186, endPoint x: 656, endPoint y: 174, distance: 13.0
click at [652, 186] on div "Options Home Exit Manifest [EMAIL_ADDRESS][DOMAIN_NAME] When are you free for a…" at bounding box center [369, 259] width 738 height 518
click at [285, 97] on icon at bounding box center [285, 95] width 7 height 7
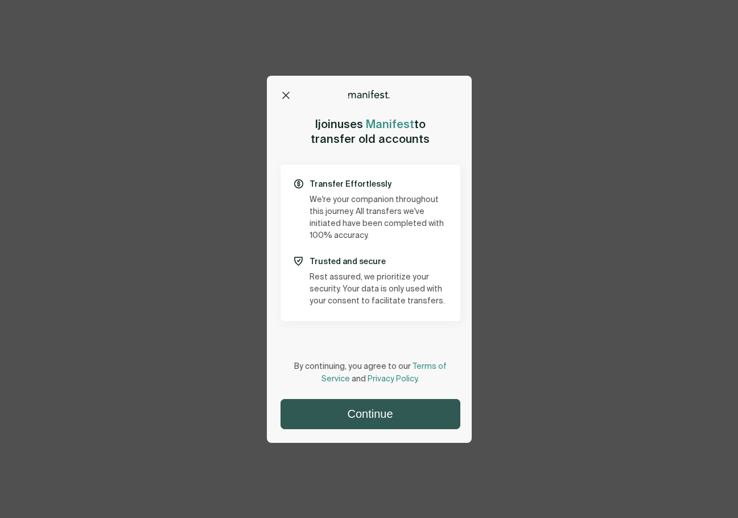
click at [389, 412] on button "Continue" at bounding box center [370, 414] width 179 height 29
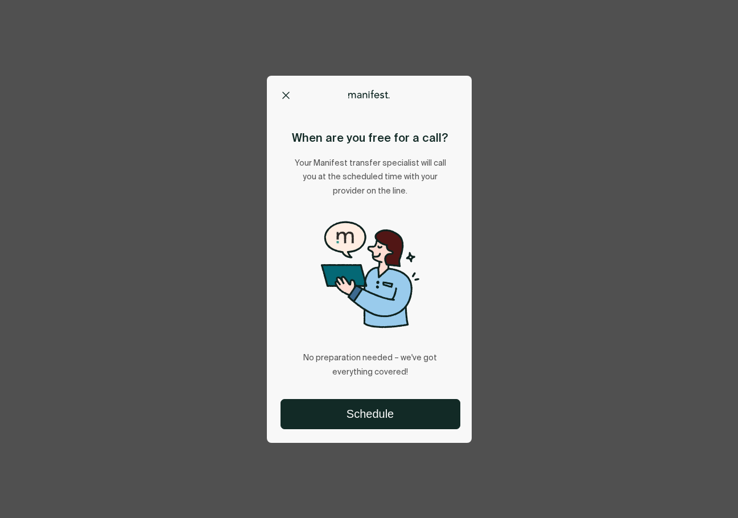
click at [690, 205] on div "Options Home Exit Manifest [EMAIL_ADDRESS][DOMAIN_NAME] When are you free for a…" at bounding box center [369, 259] width 738 height 518
click at [597, 168] on div "Options Home Exit Manifest [EMAIL_ADDRESS][DOMAIN_NAME] When are you free for a…" at bounding box center [369, 259] width 738 height 518
click at [288, 93] on icon at bounding box center [286, 95] width 6 height 6
